Goal: Information Seeking & Learning: Learn about a topic

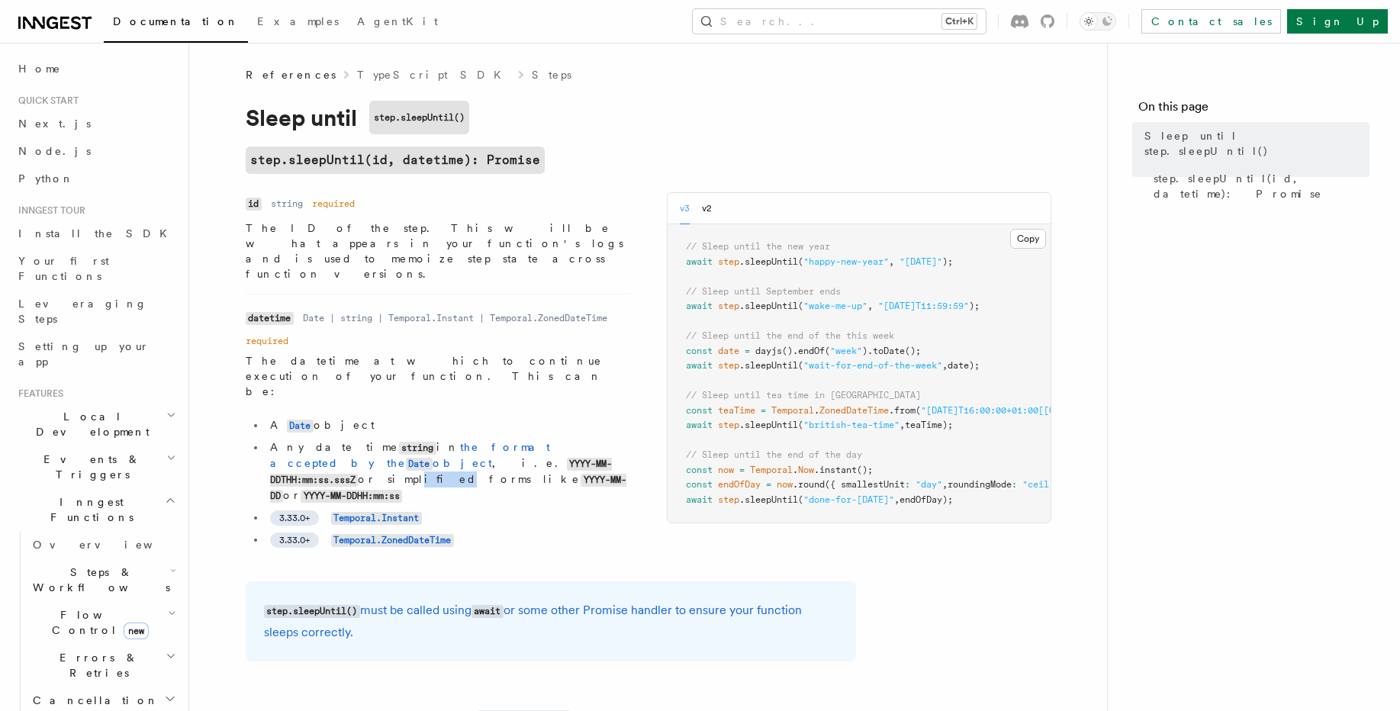
drag, startPoint x: 443, startPoint y: 405, endPoint x: 462, endPoint y: 408, distance: 19.3
click at [462, 440] on li "Any date time string in the format accepted by the Date object , i.e. YYYY-MM-D…" at bounding box center [448, 472] width 365 height 64
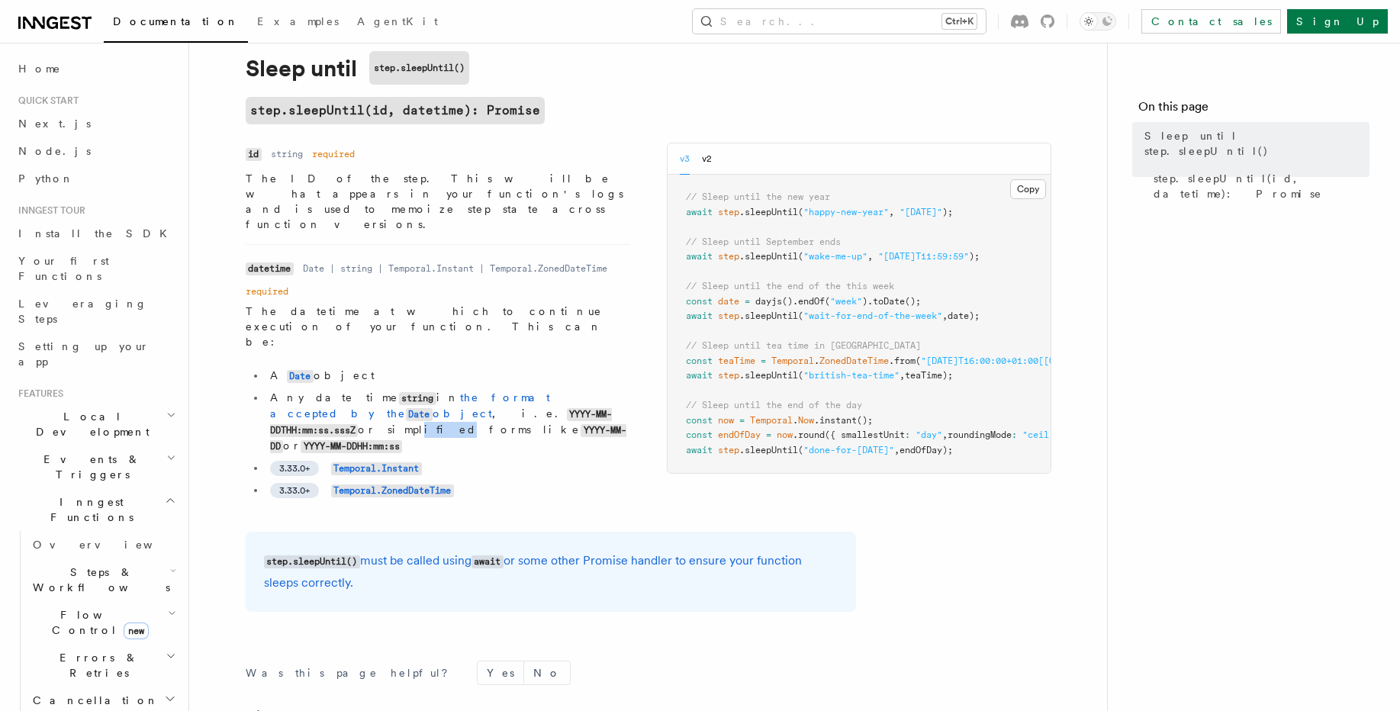
scroll to position [92, 0]
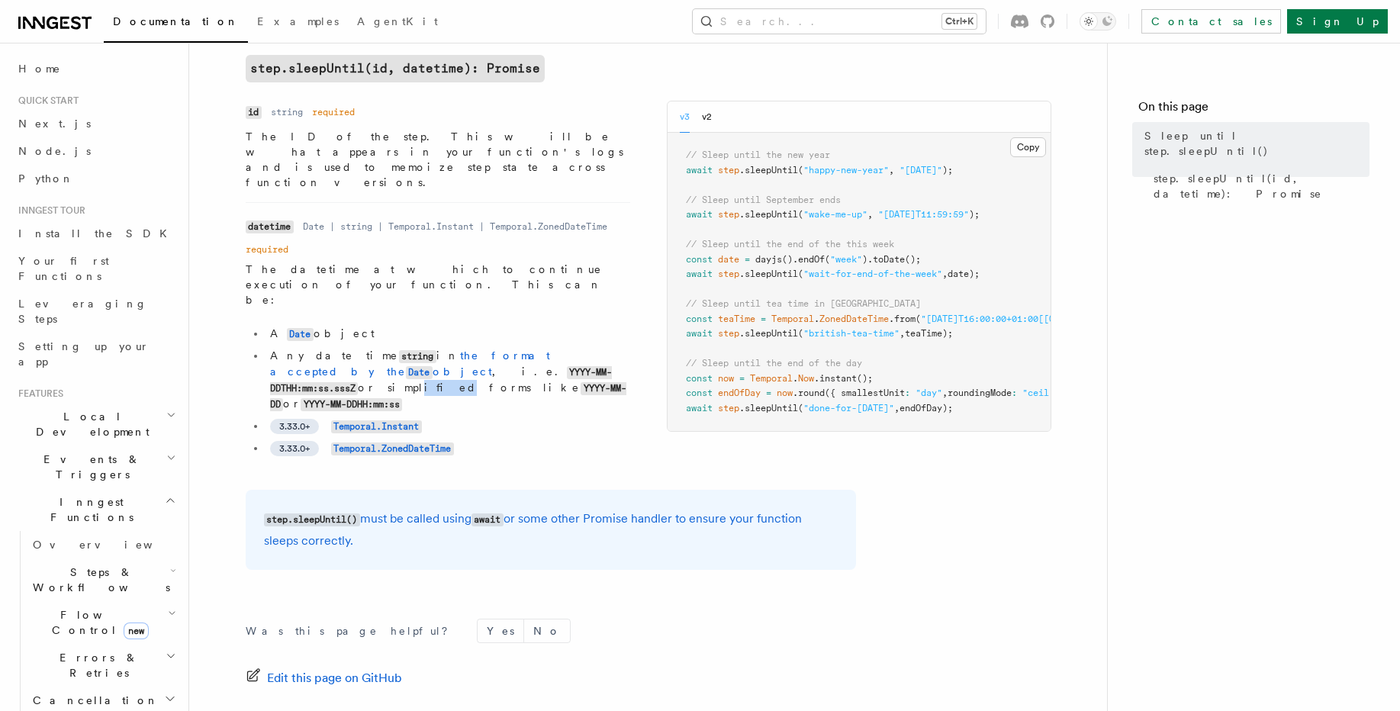
drag, startPoint x: 534, startPoint y: 490, endPoint x: 572, endPoint y: 515, distance: 45.1
click at [572, 515] on p "step.sleepUntil() must be called using await or some other Promise handler to e…" at bounding box center [551, 530] width 574 height 44
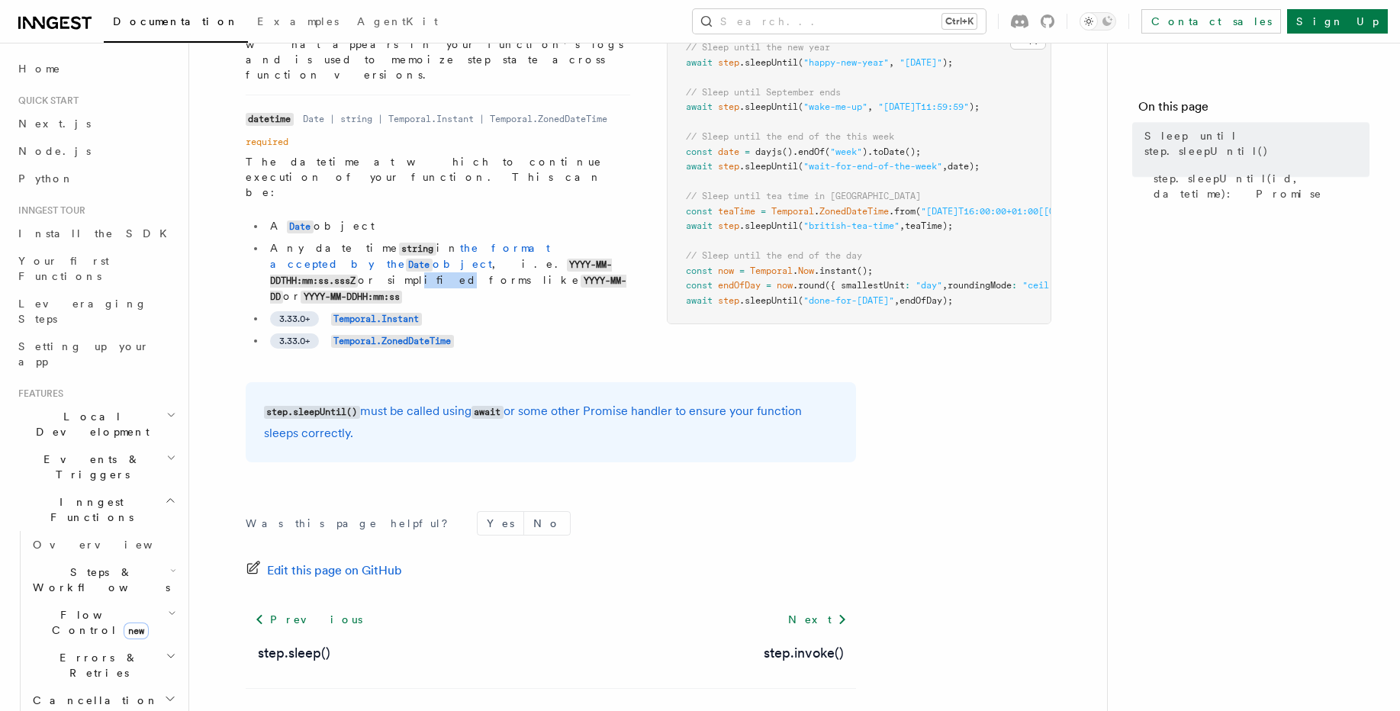
scroll to position [225, 0]
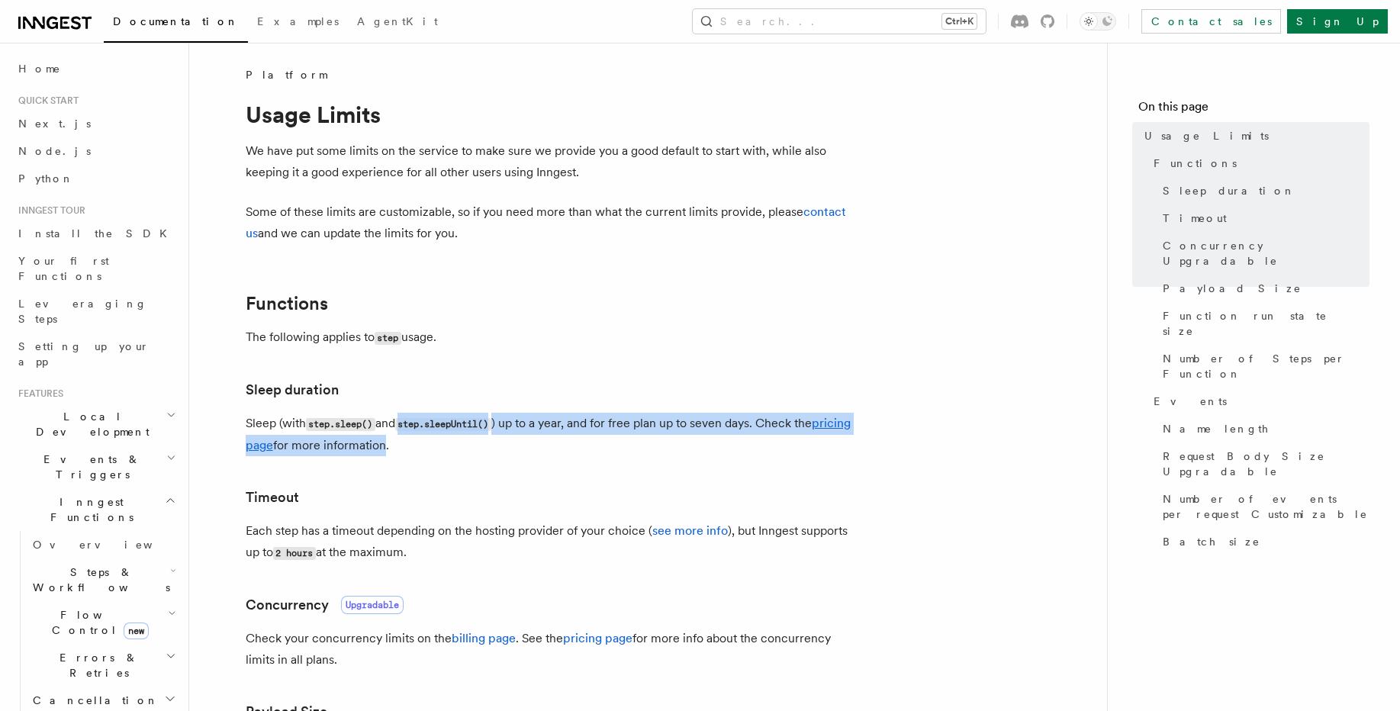
drag, startPoint x: 407, startPoint y: 422, endPoint x: 423, endPoint y: 449, distance: 31.2
click at [423, 449] on p "Sleep (with step.sleep() and step.sleepUntil() ) up to a year, and for free pla…" at bounding box center [551, 435] width 611 height 44
click at [423, 430] on p "Sleep (with step.sleep() and step.sleepUntil() ) up to a year, and for free pla…" at bounding box center [551, 435] width 611 height 44
click at [423, 430] on code "step.sleepUntil()" at bounding box center [443, 424] width 96 height 13
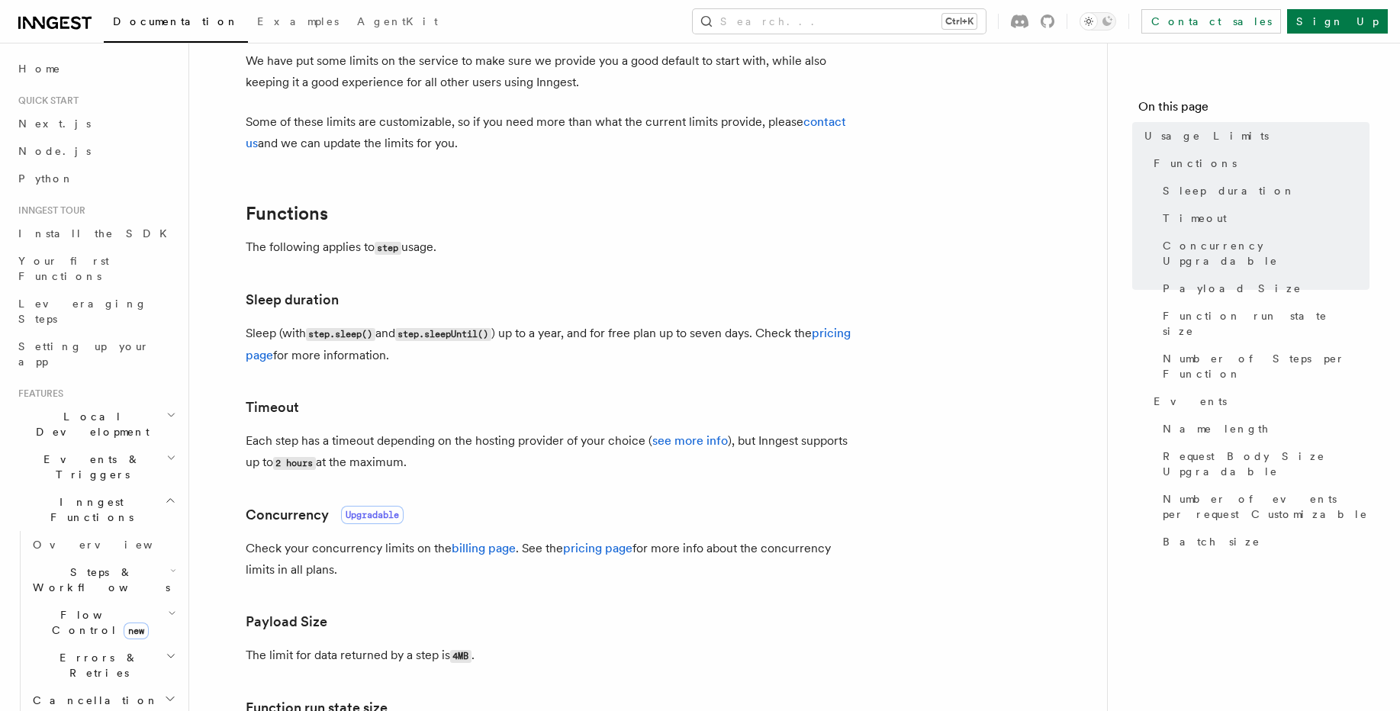
scroll to position [92, 0]
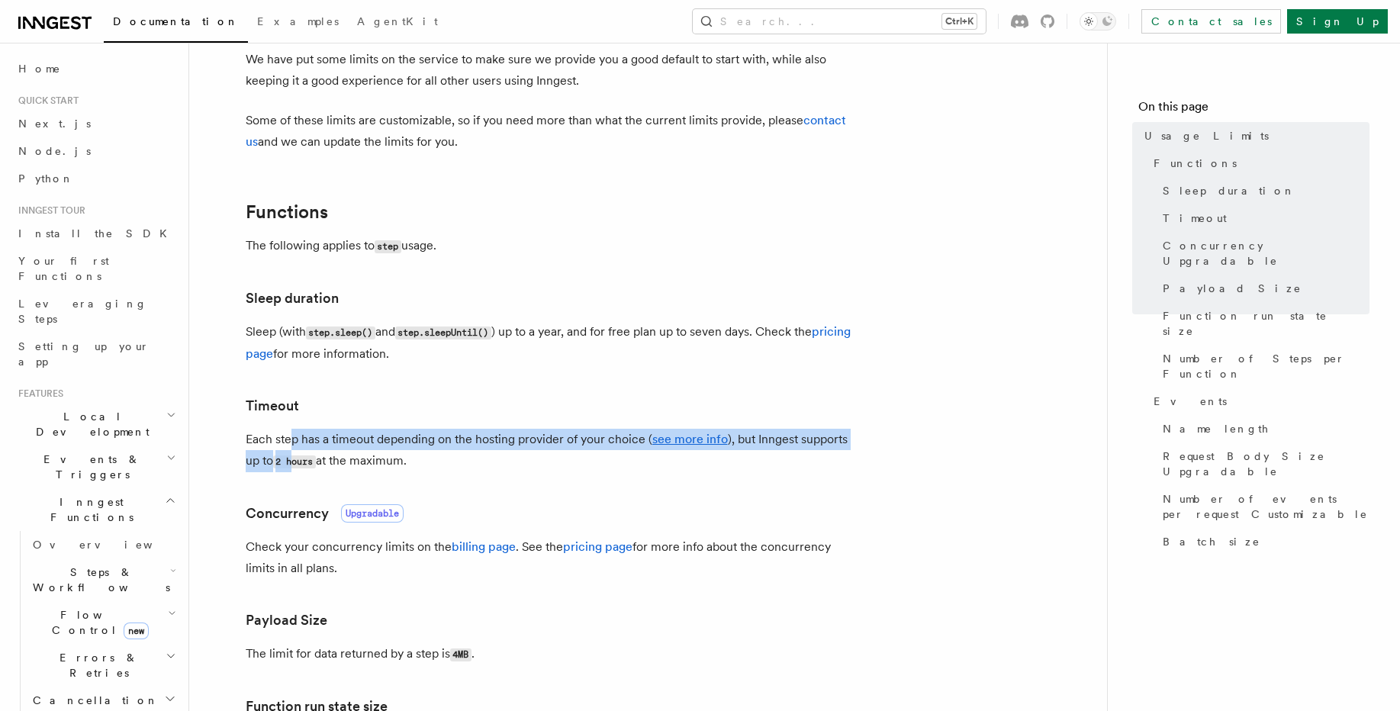
click at [294, 456] on p "Each step has a timeout depending on the hosting provider of your choice ( see …" at bounding box center [551, 451] width 611 height 44
click at [294, 457] on code "2 hours" at bounding box center [294, 462] width 43 height 13
drag, startPoint x: 302, startPoint y: 443, endPoint x: 314, endPoint y: 463, distance: 23.3
click at [314, 462] on p "Each step has a timeout depending on the hosting provider of your choice ( see …" at bounding box center [551, 451] width 611 height 44
click at [314, 463] on code "2 hours" at bounding box center [294, 462] width 43 height 13
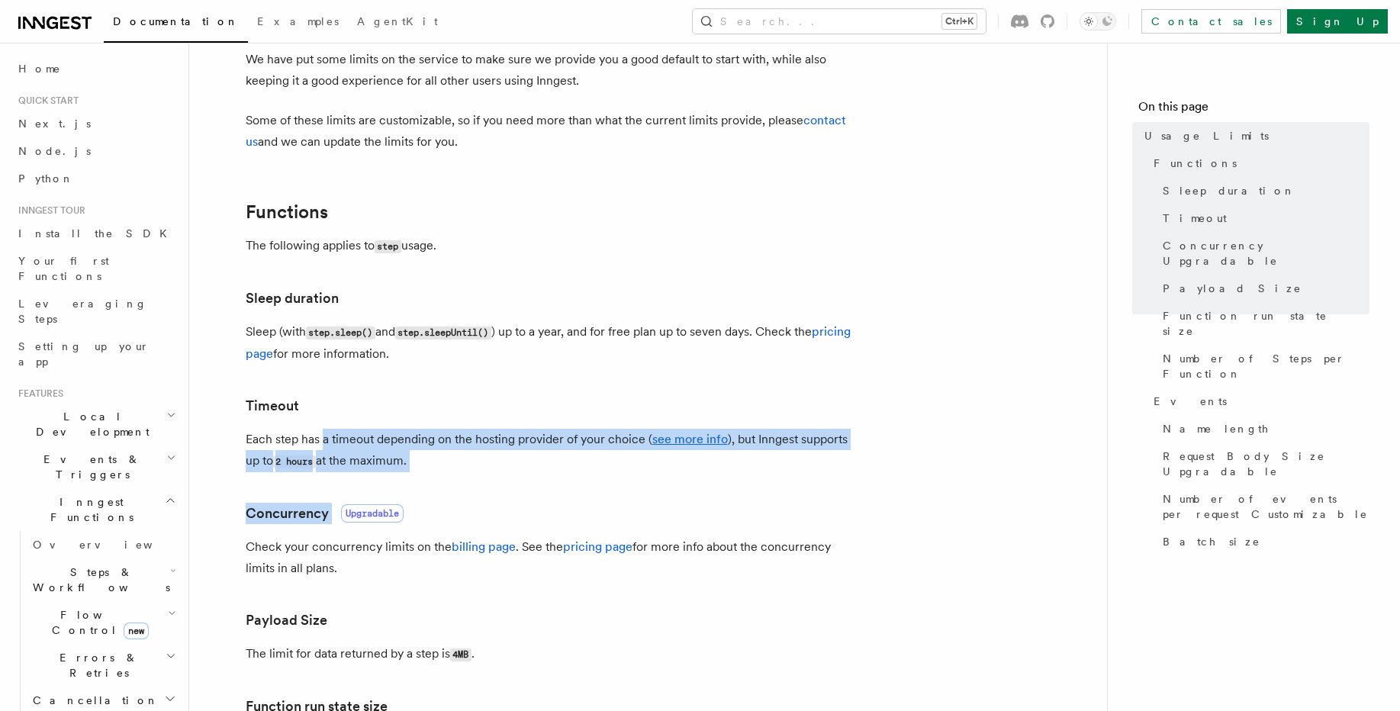
drag, startPoint x: 325, startPoint y: 440, endPoint x: 350, endPoint y: 476, distance: 44.5
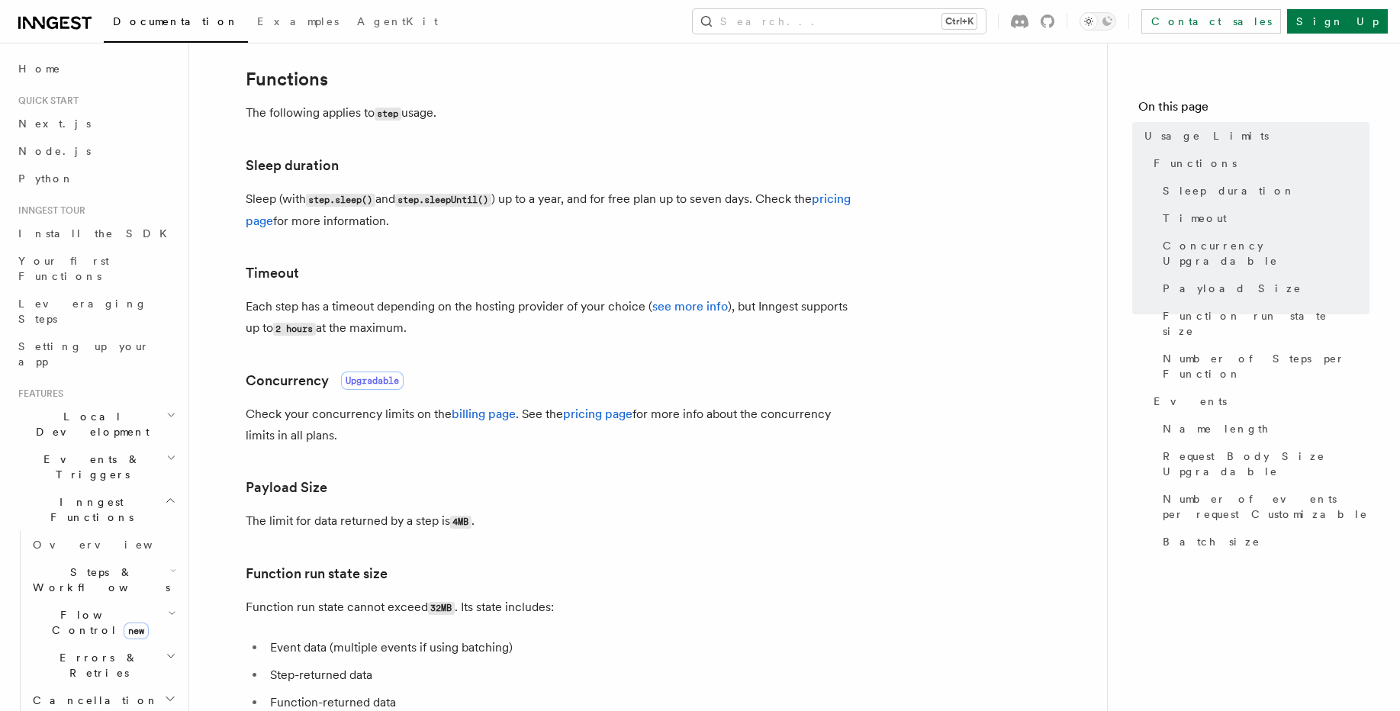
scroll to position [275, 0]
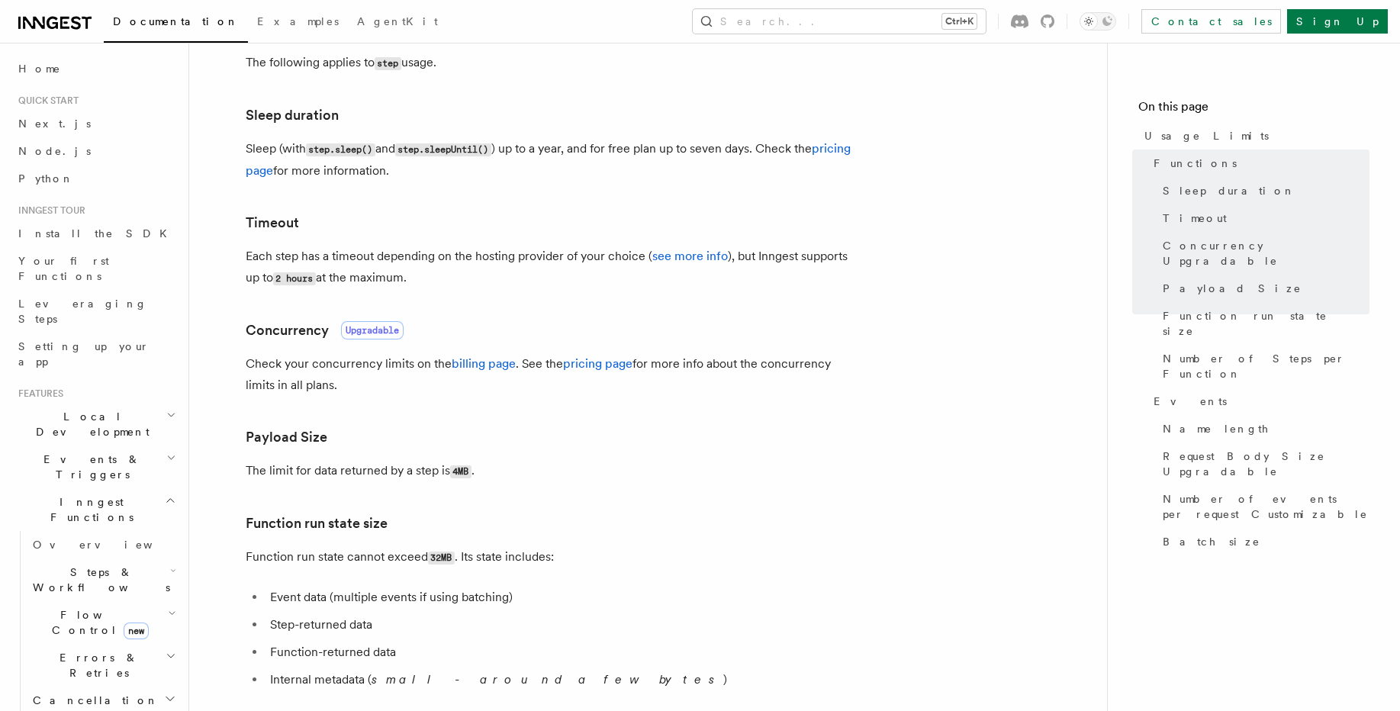
drag, startPoint x: 350, startPoint y: 377, endPoint x: 350, endPoint y: 397, distance: 19.8
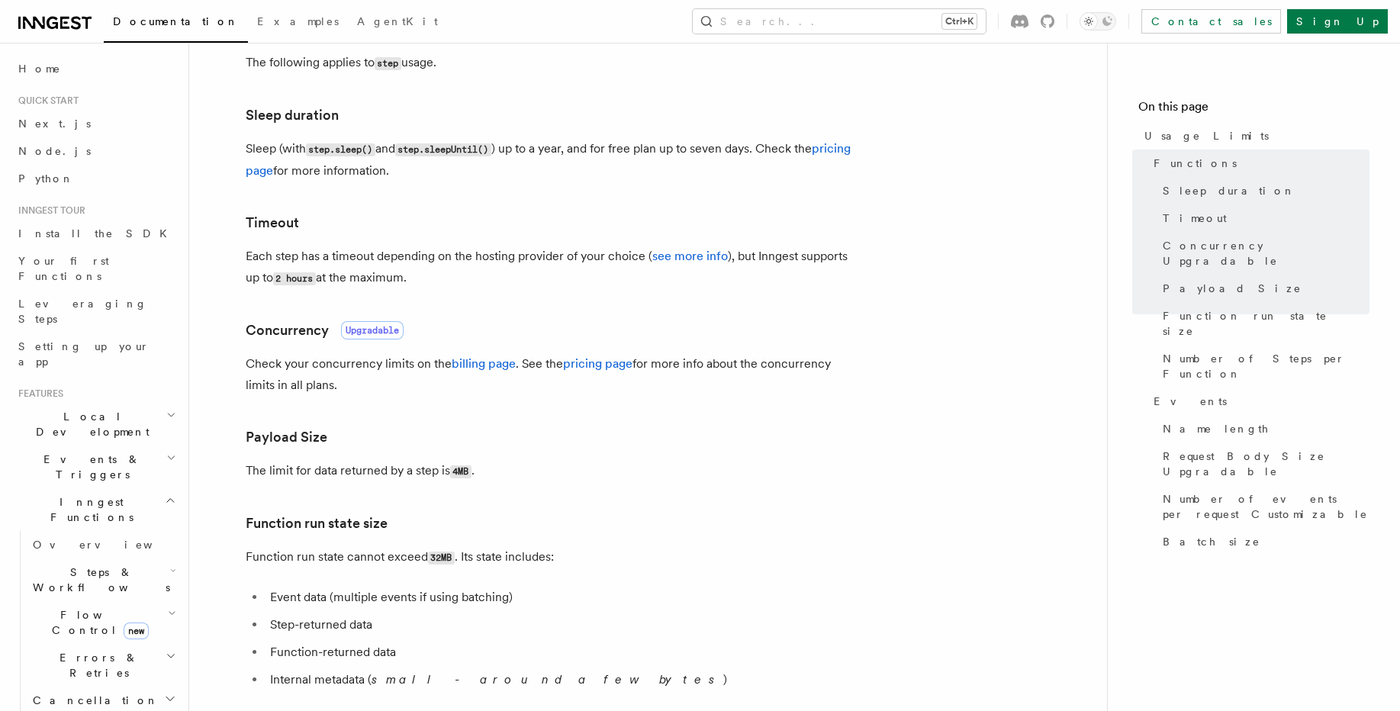
drag, startPoint x: 374, startPoint y: 403, endPoint x: 373, endPoint y: 413, distance: 10.0
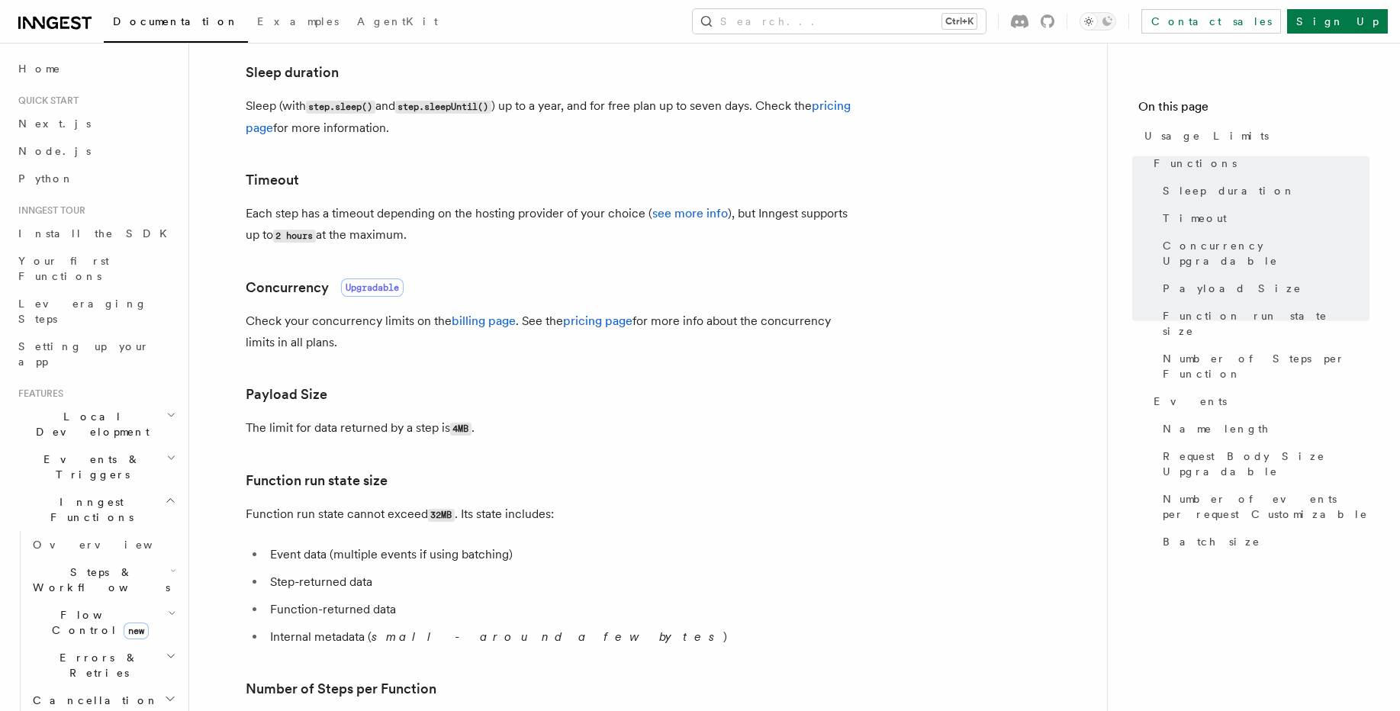
scroll to position [458, 0]
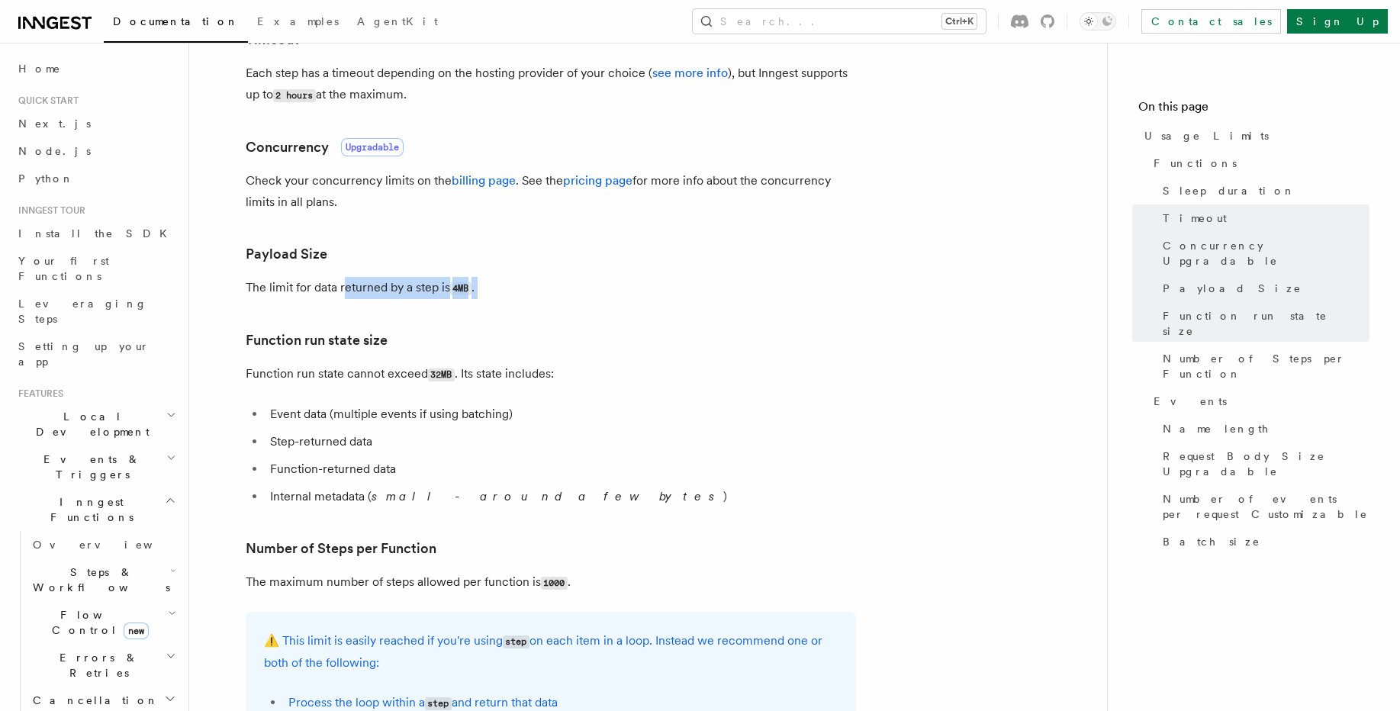
drag, startPoint x: 341, startPoint y: 308, endPoint x: 345, endPoint y: 289, distance: 19.5
click at [345, 289] on article "Platform Usage Limits We have put some limits on the service to make sure we pr…" at bounding box center [648, 655] width 869 height 2093
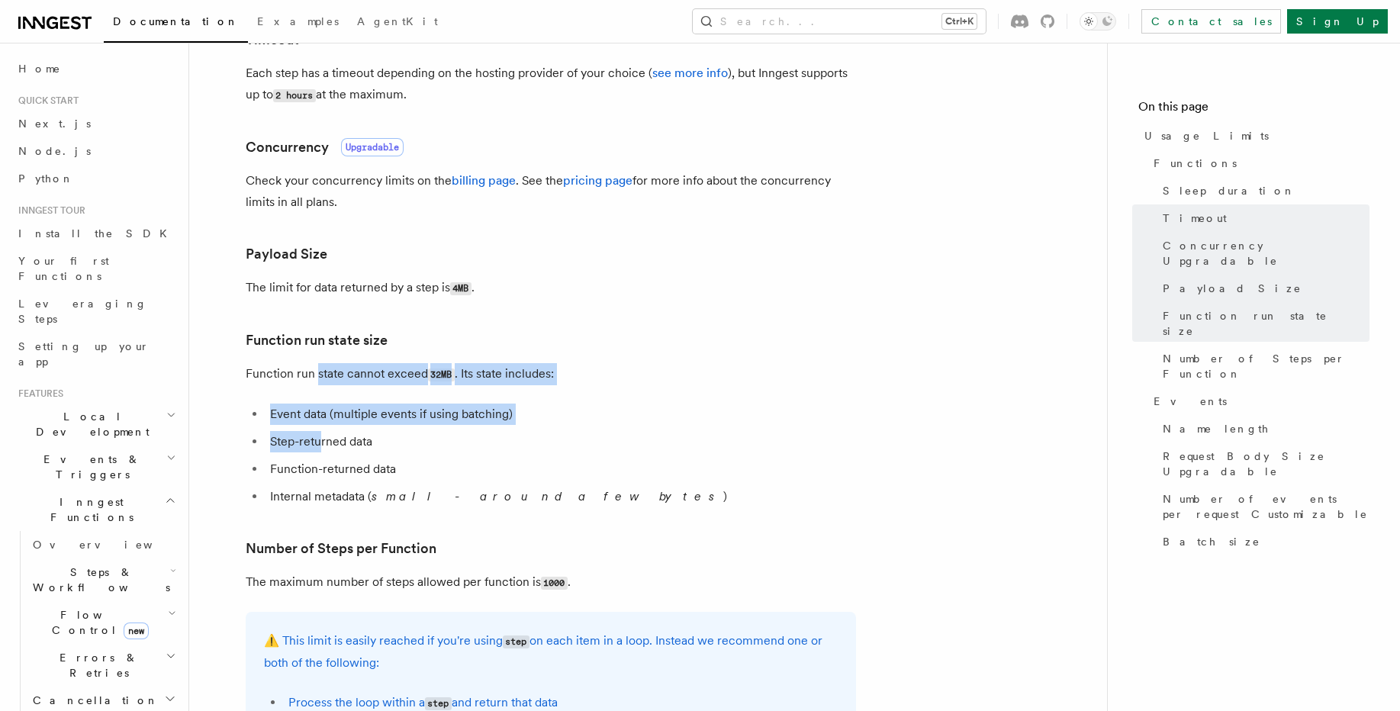
drag, startPoint x: 320, startPoint y: 430, endPoint x: 319, endPoint y: 445, distance: 15.3
click at [320, 443] on article "Platform Usage Limits We have put some limits on the service to make sure we pr…" at bounding box center [648, 655] width 869 height 2093
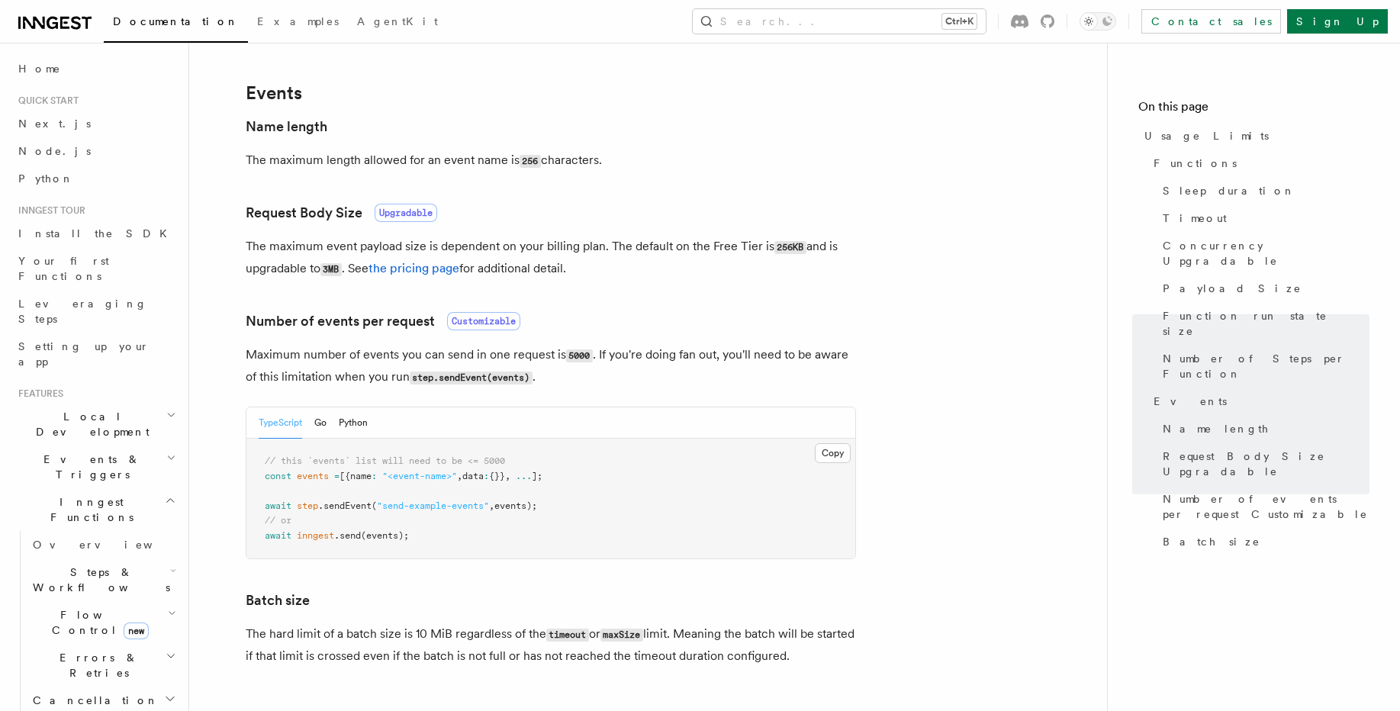
scroll to position [1449, 0]
